Goal: Task Accomplishment & Management: Manage account settings

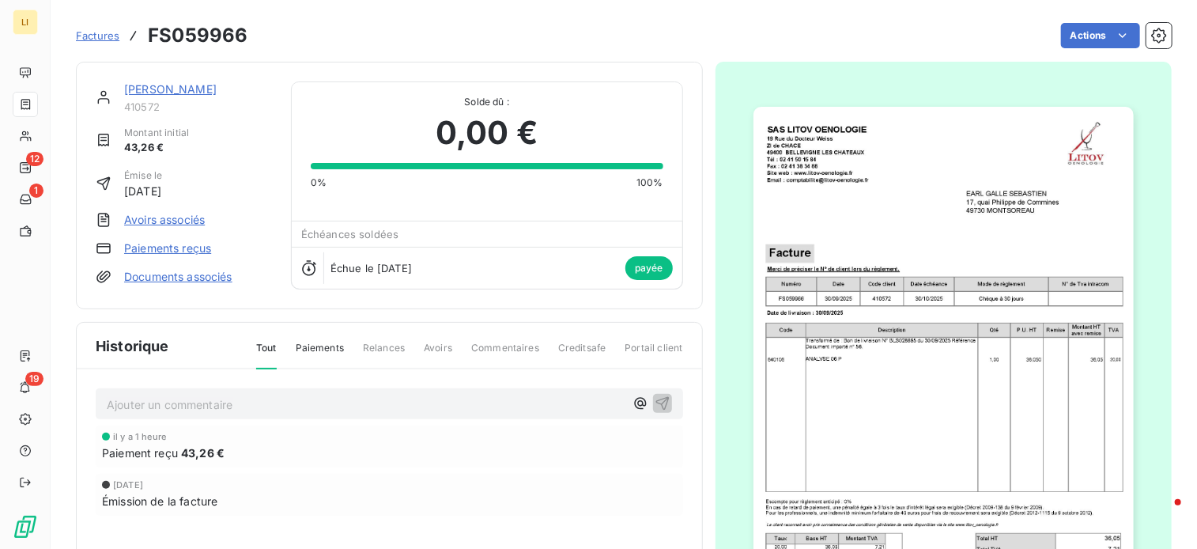
click at [179, 92] on link "[PERSON_NAME]" at bounding box center [170, 88] width 92 height 13
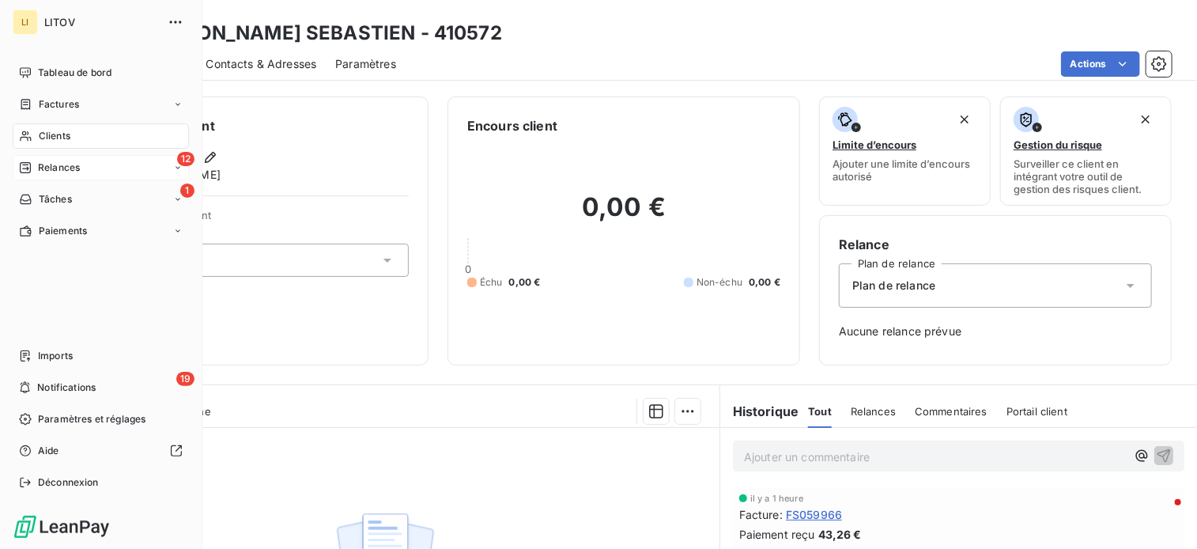
click at [40, 165] on span "Relances" at bounding box center [59, 167] width 42 height 14
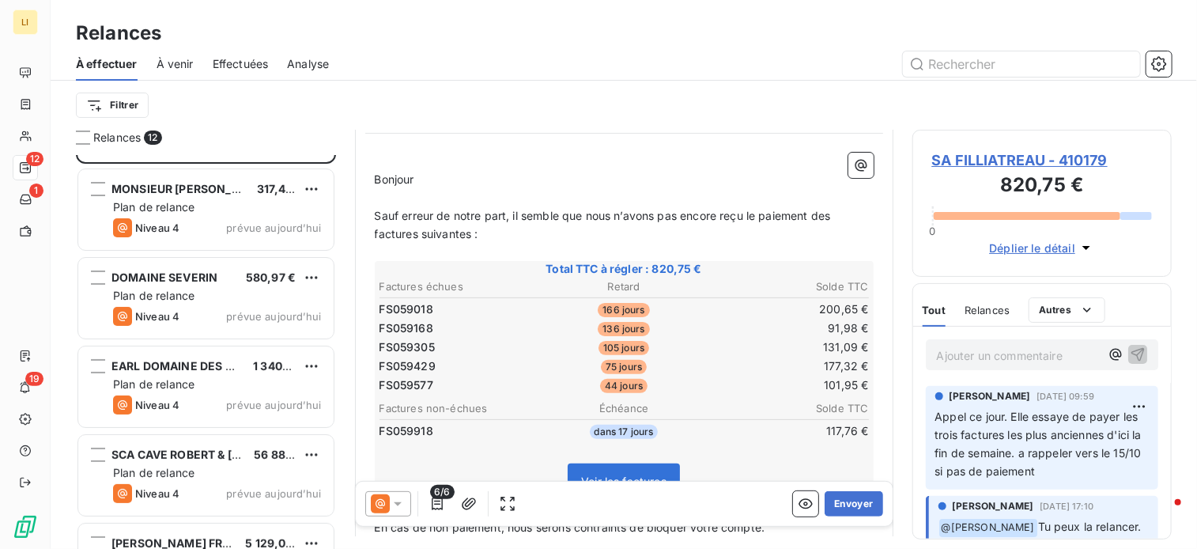
scroll to position [79, 0]
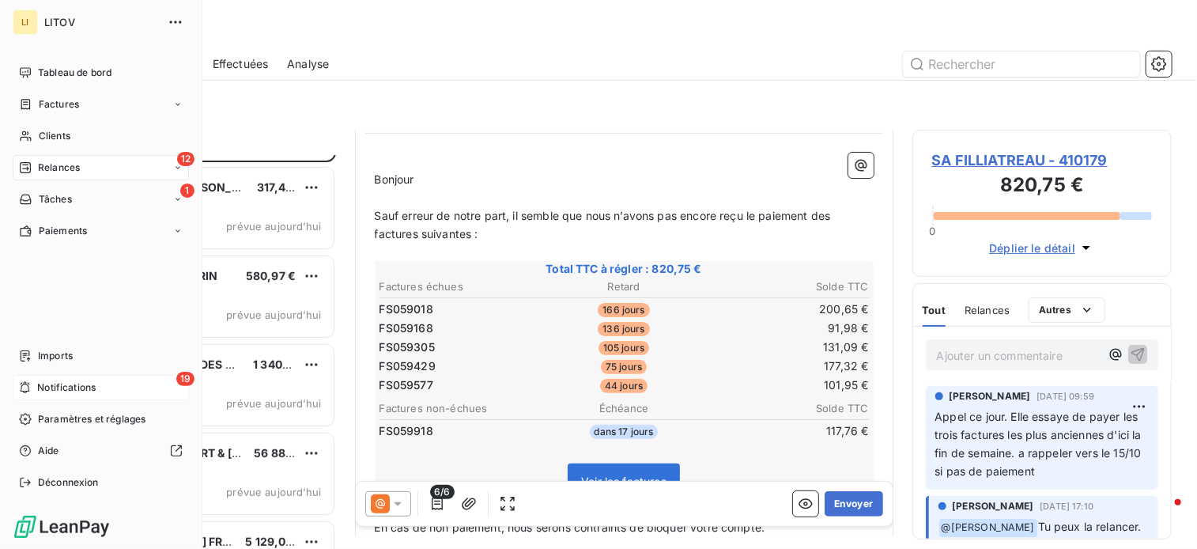
click at [19, 388] on icon at bounding box center [25, 387] width 12 height 13
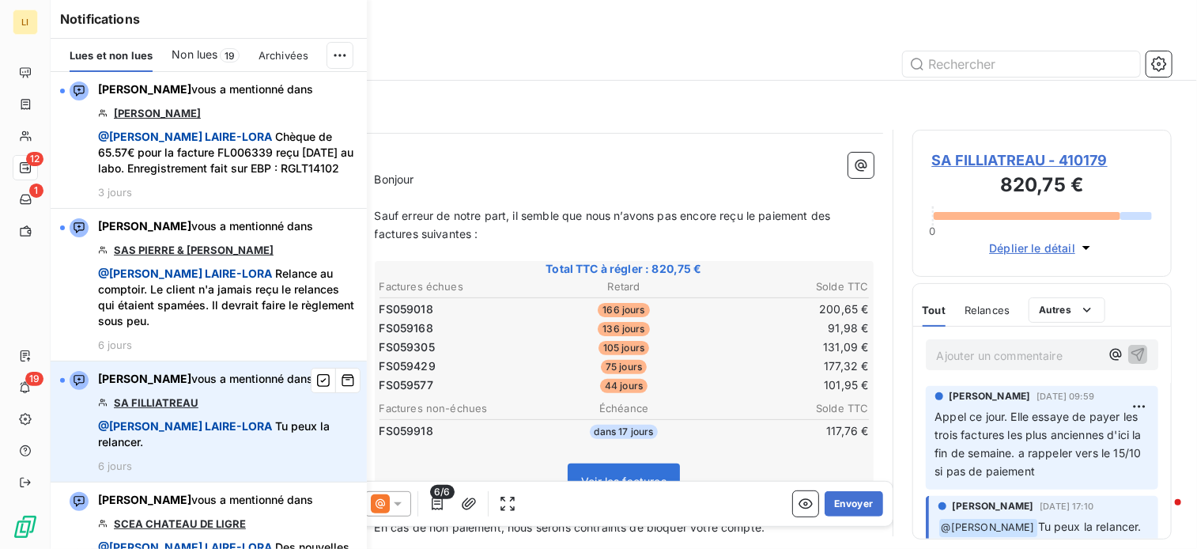
scroll to position [382, 247]
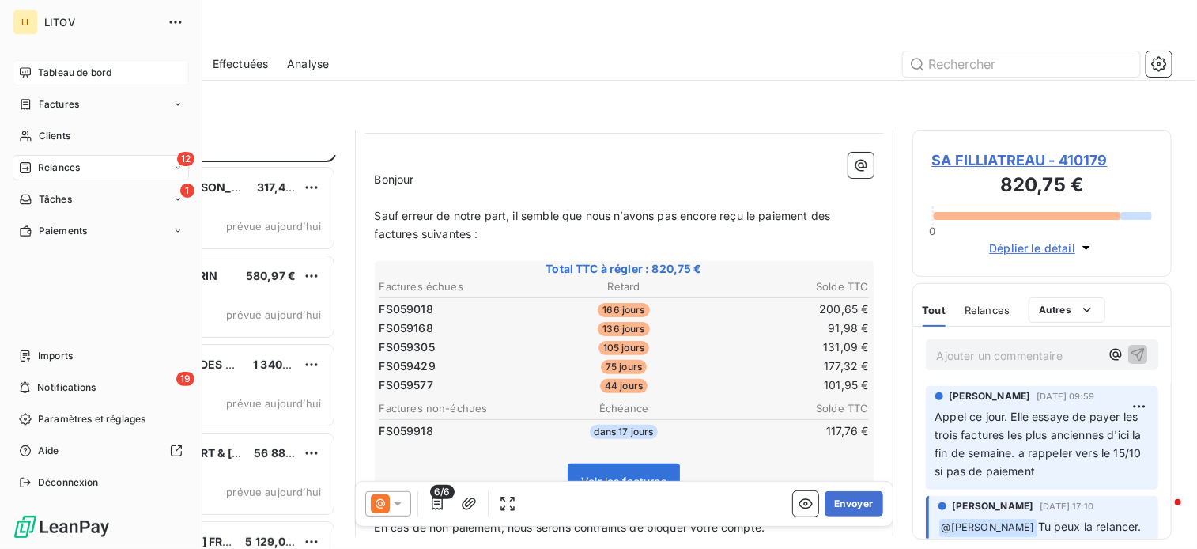
click at [57, 77] on span "Tableau de bord" at bounding box center [75, 73] width 74 height 14
